Goal: Share content

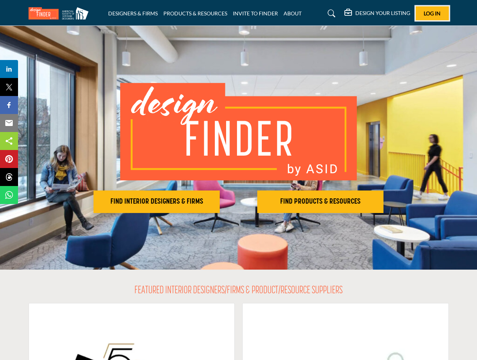
click at [432, 13] on span "Log In" at bounding box center [431, 13] width 17 height 6
click at [156, 202] on h2 "FIND INTERIOR DESIGNERS & FIRMS" at bounding box center [157, 201] width 122 height 9
click at [320, 202] on h2 "FIND PRODUCTS & RESOURCES" at bounding box center [320, 201] width 122 height 9
click at [9, 69] on span "Share" at bounding box center [12, 69] width 21 height 9
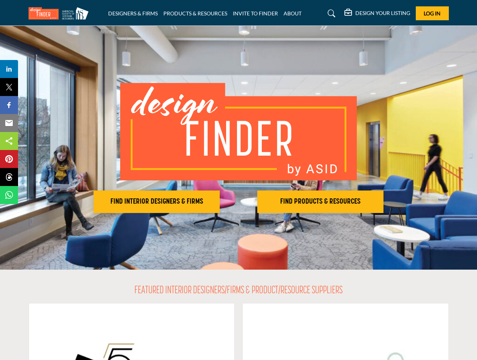
click at [9, 87] on span "Tweet" at bounding box center [12, 87] width 21 height 9
click at [9, 105] on span "Share" at bounding box center [12, 105] width 21 height 9
click at [9, 123] on span "Email" at bounding box center [12, 123] width 21 height 9
click at [9, 141] on span "Share" at bounding box center [12, 141] width 21 height 9
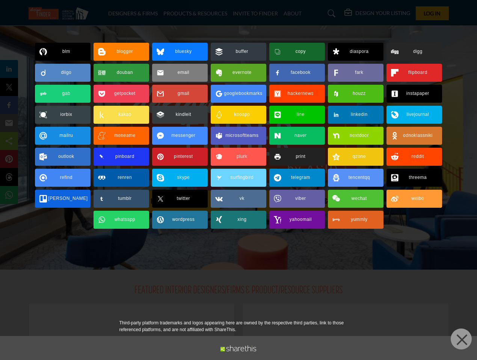
click at [9, 159] on div at bounding box center [238, 180] width 477 height 360
